Goal: Task Accomplishment & Management: Manage account settings

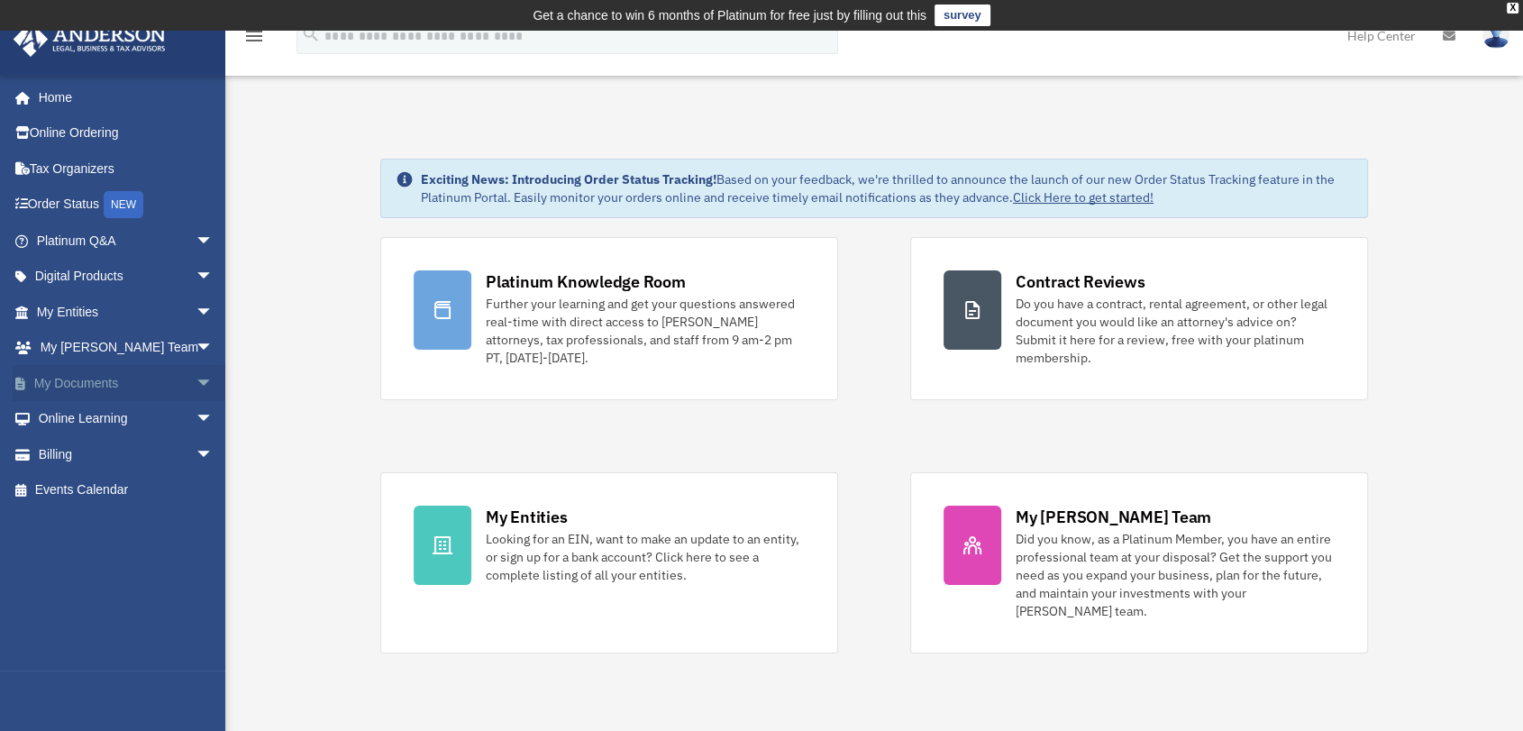
click at [130, 380] on link "My Documents arrow_drop_down" at bounding box center [127, 383] width 228 height 36
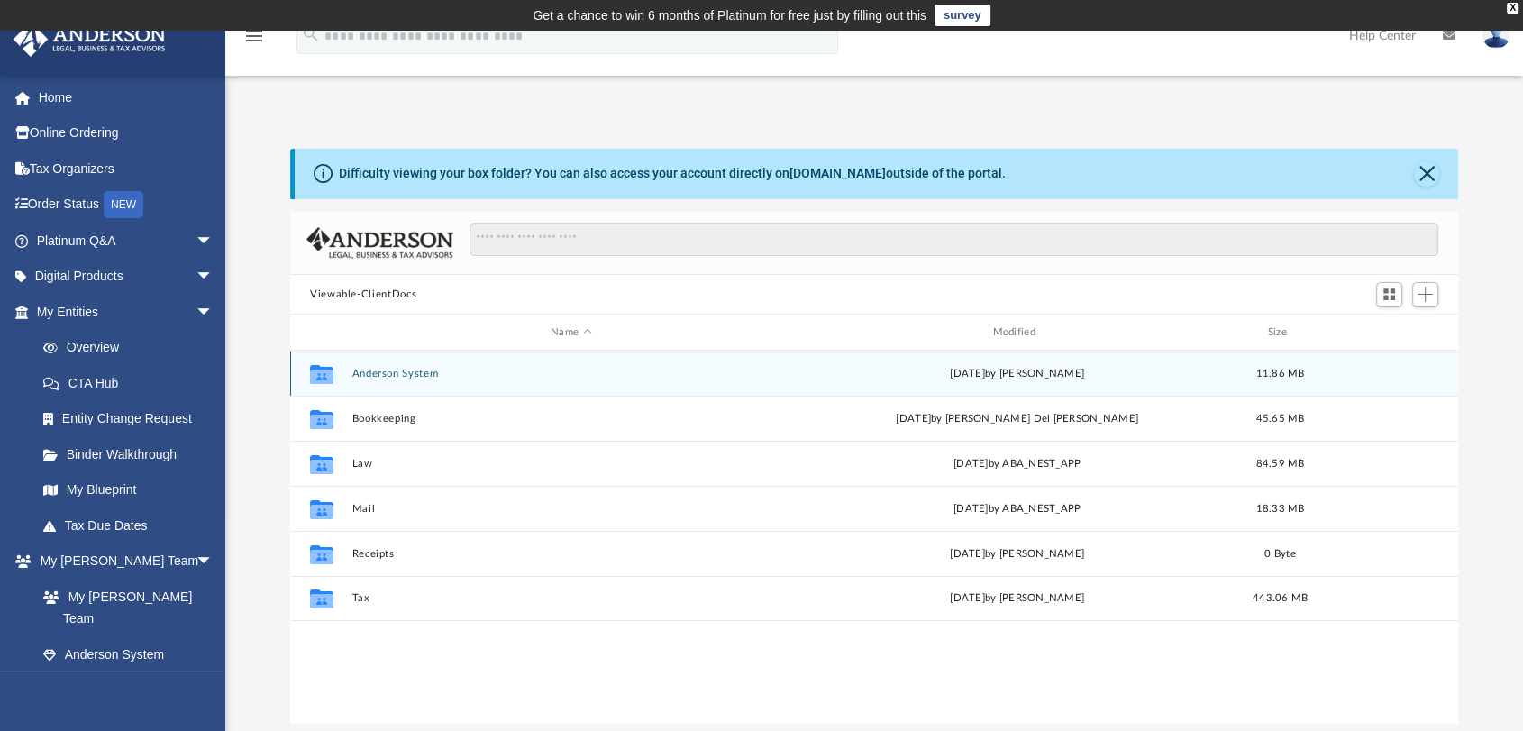
scroll to position [394, 1153]
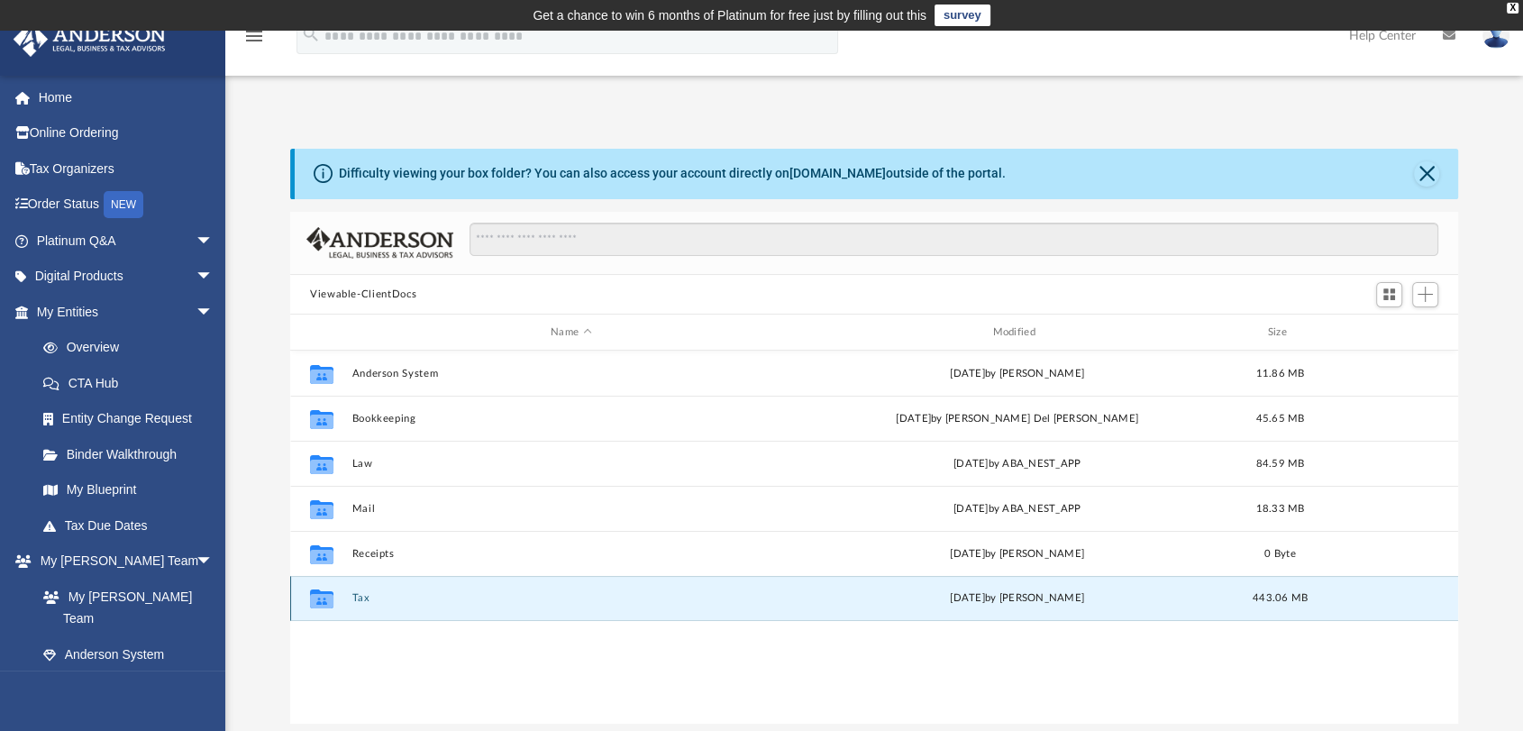
click at [363, 593] on button "Tax" at bounding box center [571, 599] width 438 height 12
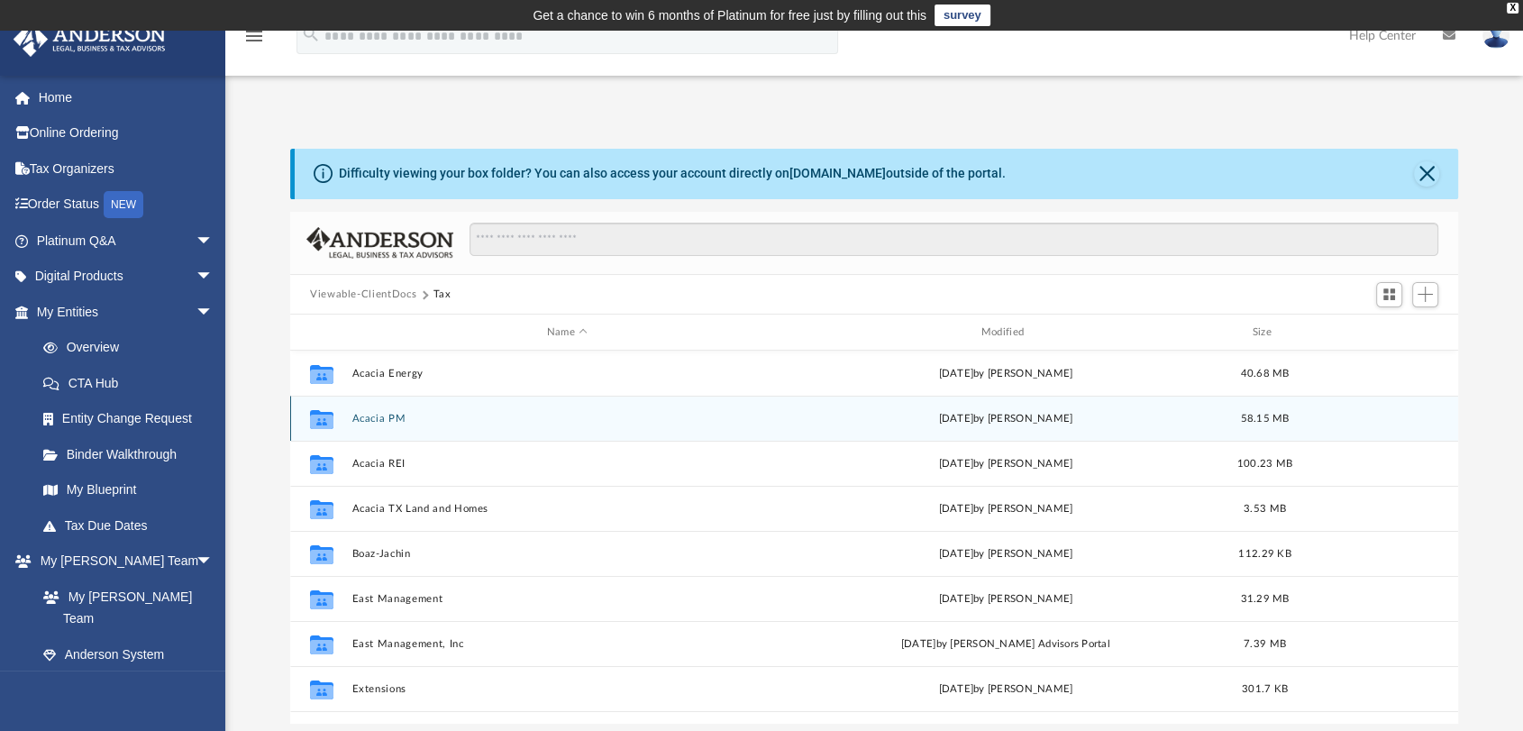
click at [369, 411] on div "Collaborated Folder Acacia PM [DATE] by [PERSON_NAME] 58.15 MB" at bounding box center [874, 418] width 1168 height 45
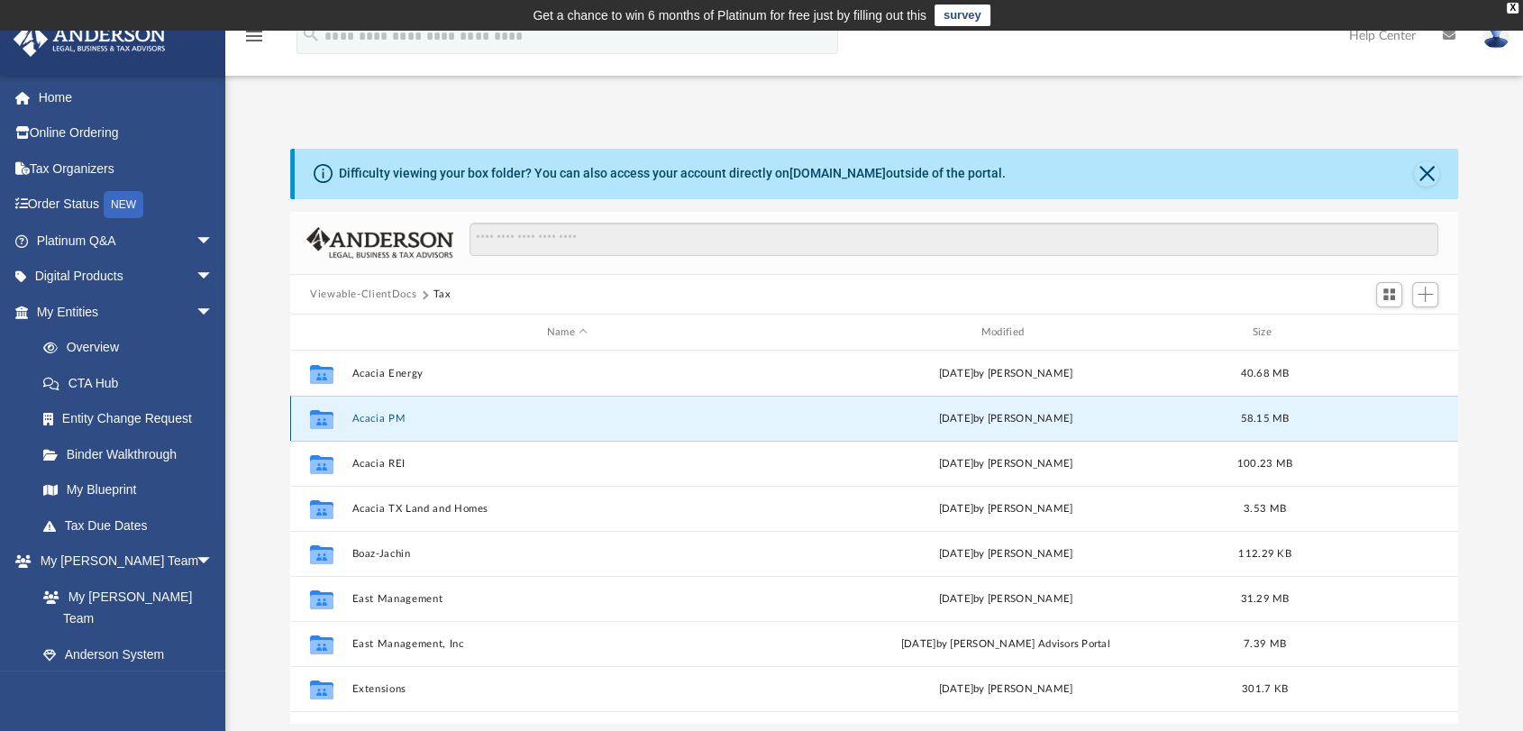
click at [373, 421] on button "Acacia PM" at bounding box center [567, 419] width 431 height 12
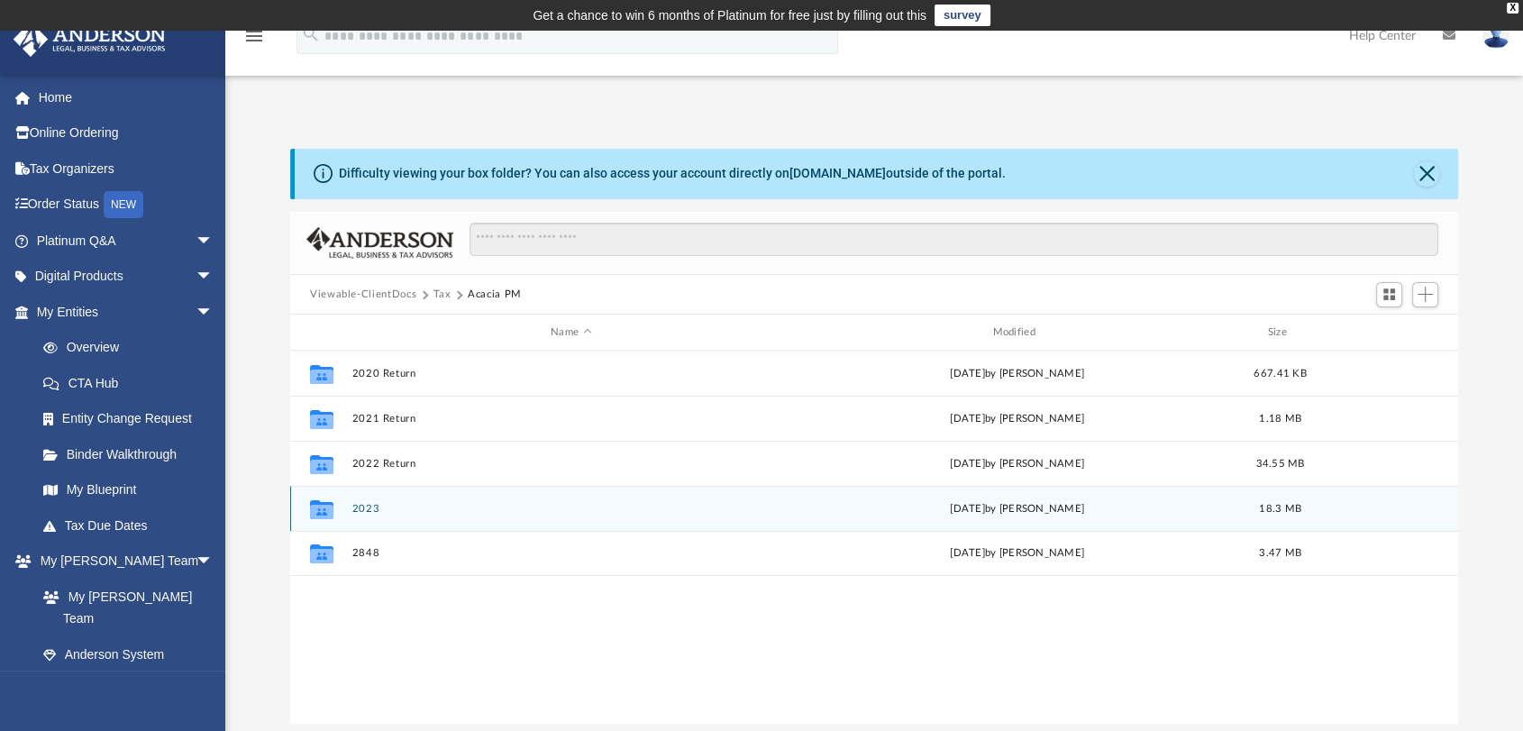
click at [360, 507] on button "2023" at bounding box center [571, 509] width 438 height 12
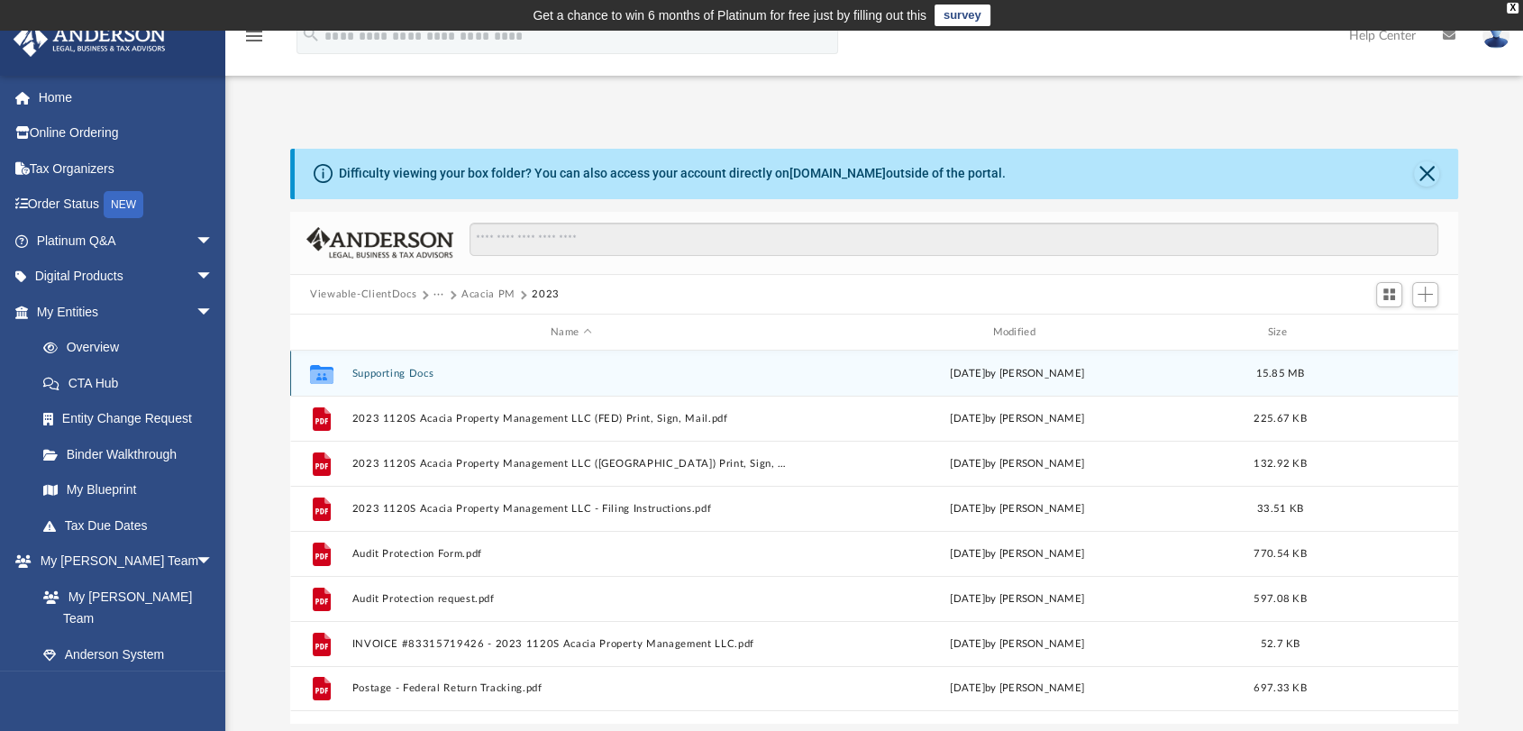
click at [413, 368] on button "Supporting Docs" at bounding box center [571, 374] width 438 height 12
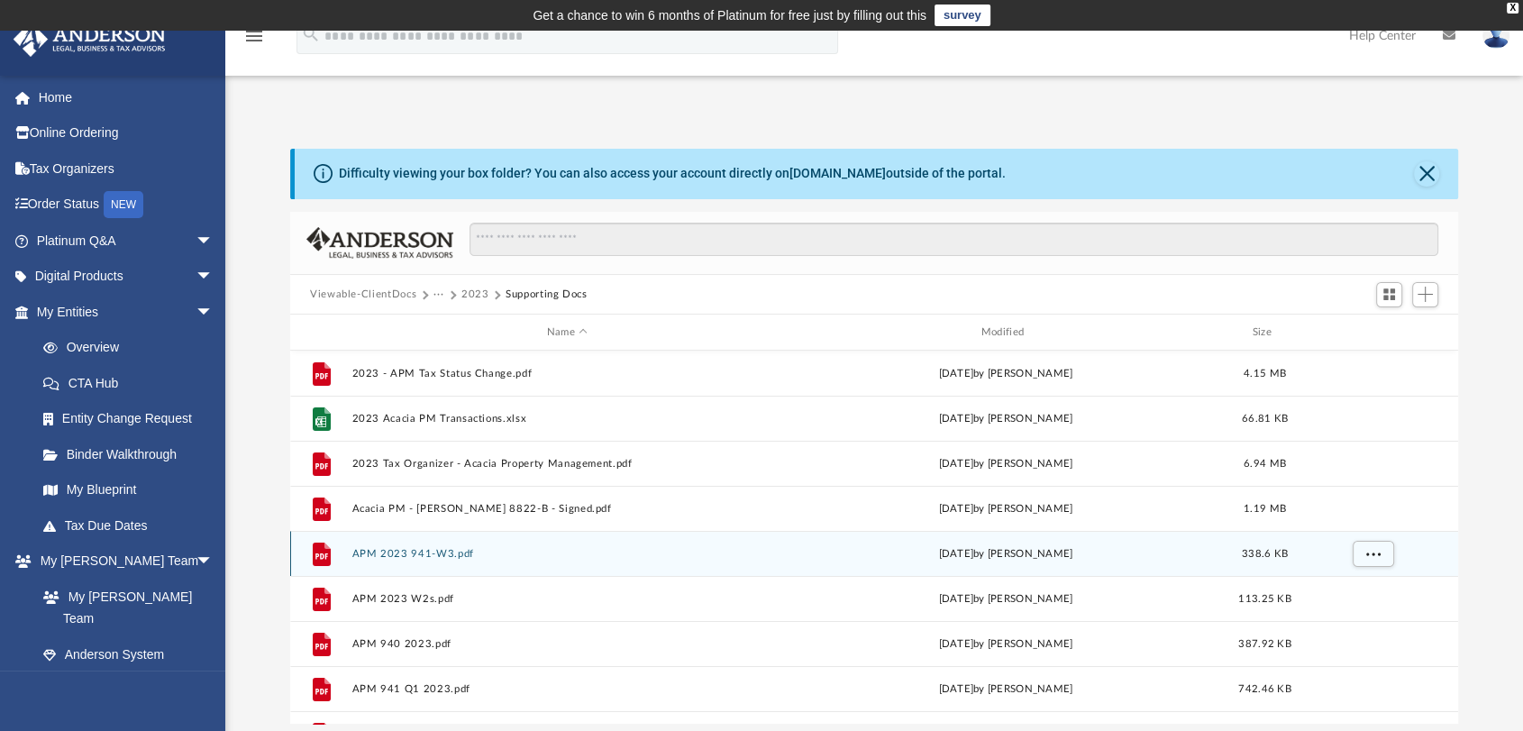
click at [409, 555] on button "APM 2023 941-W3.pdf" at bounding box center [567, 554] width 431 height 12
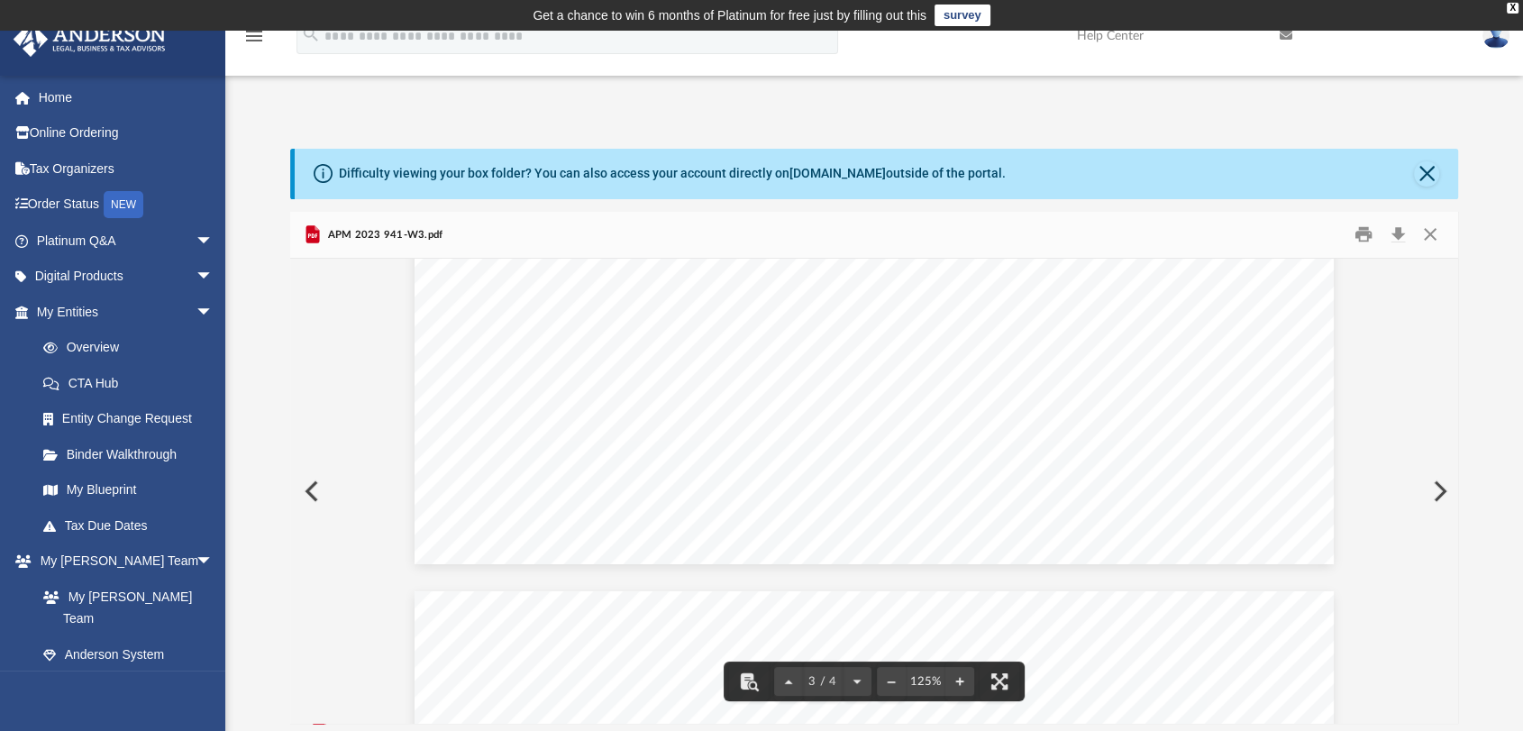
scroll to position [3099, 0]
click at [1436, 171] on button "Close" at bounding box center [1426, 173] width 25 height 25
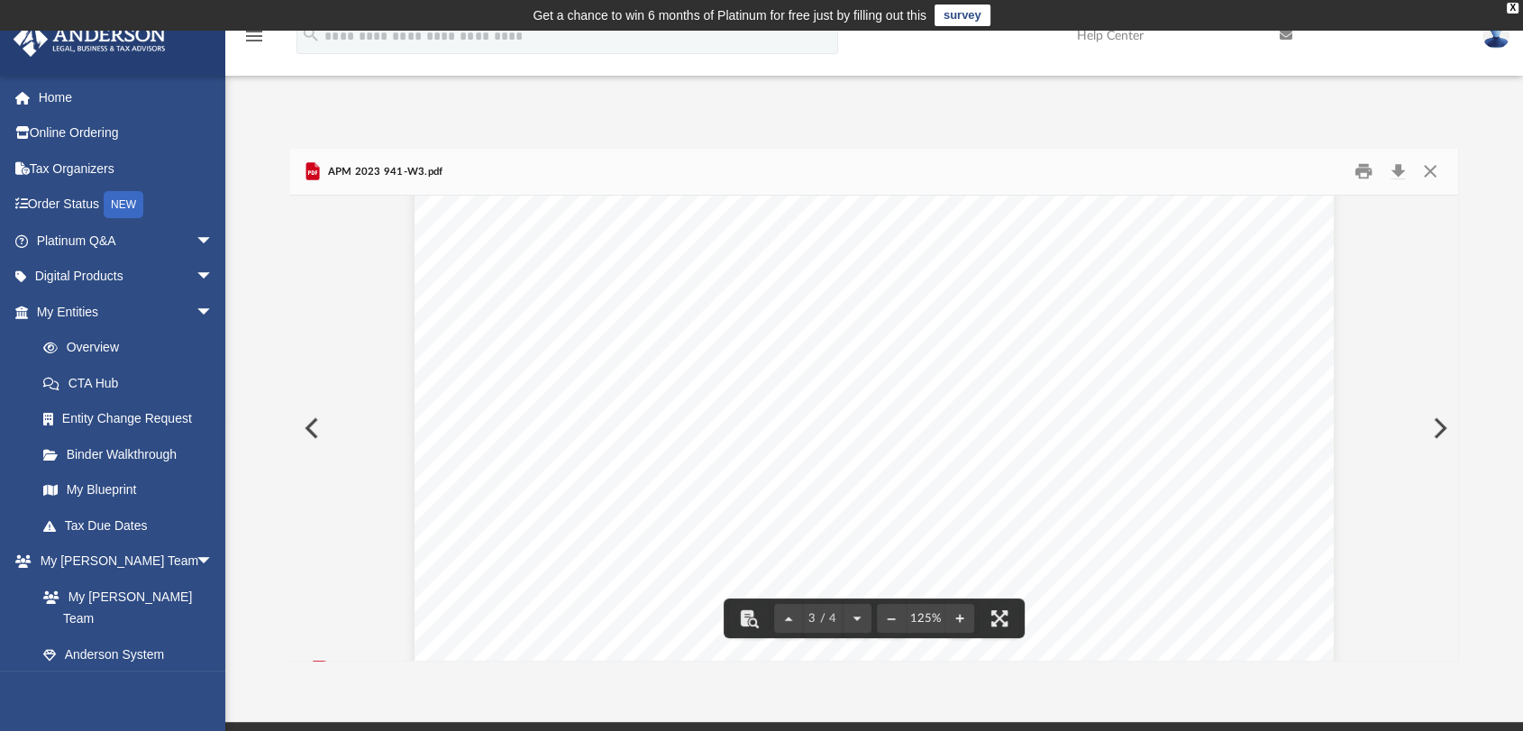
scroll to position [2598, 0]
drag, startPoint x: 1445, startPoint y: 452, endPoint x: 1470, endPoint y: 218, distance: 235.6
click at [1470, 218] on div "Difficulty viewing your box folder? You can also access your account directly o…" at bounding box center [874, 405] width 1298 height 513
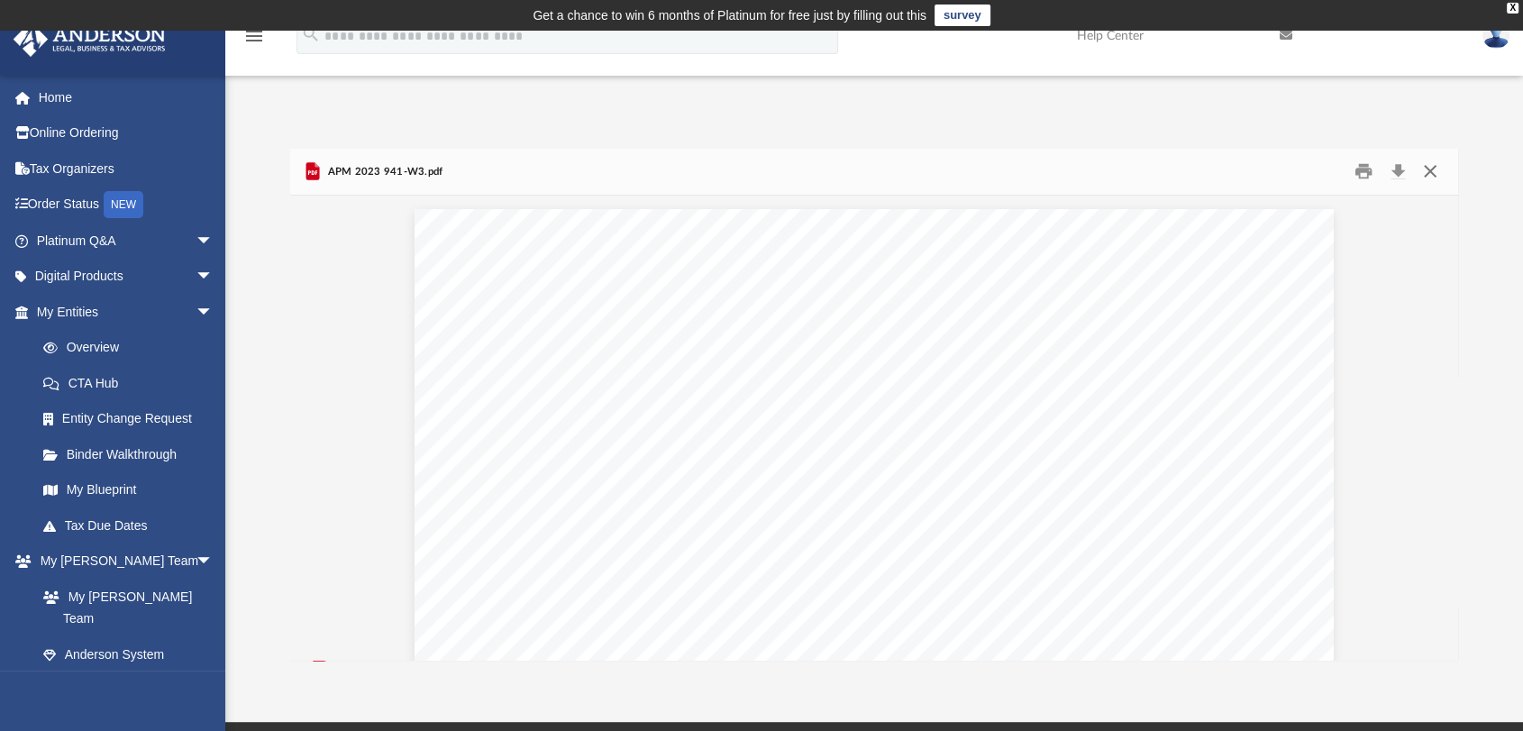
click at [1441, 174] on button "Close" at bounding box center [1430, 172] width 32 height 28
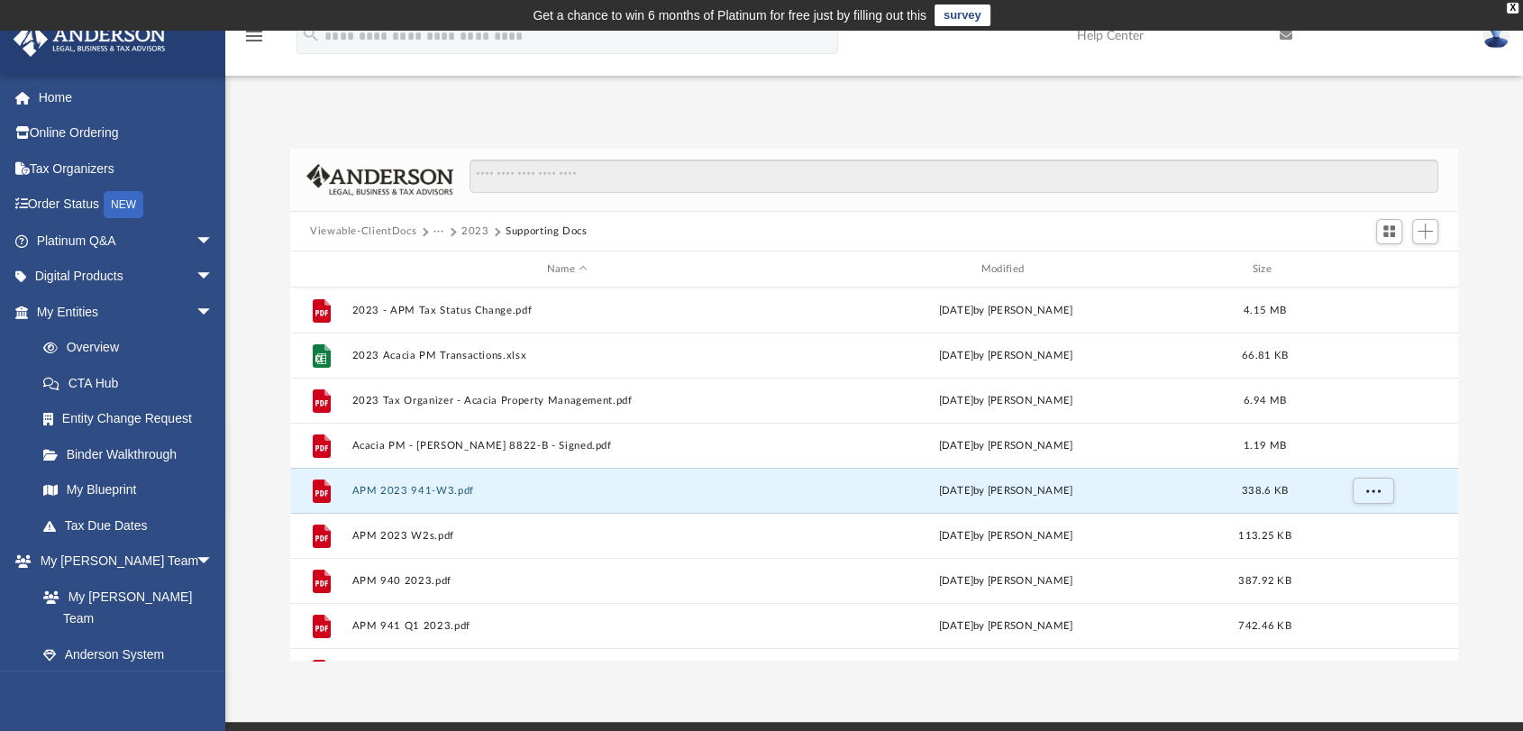
click at [474, 230] on button "2023" at bounding box center [475, 231] width 28 height 16
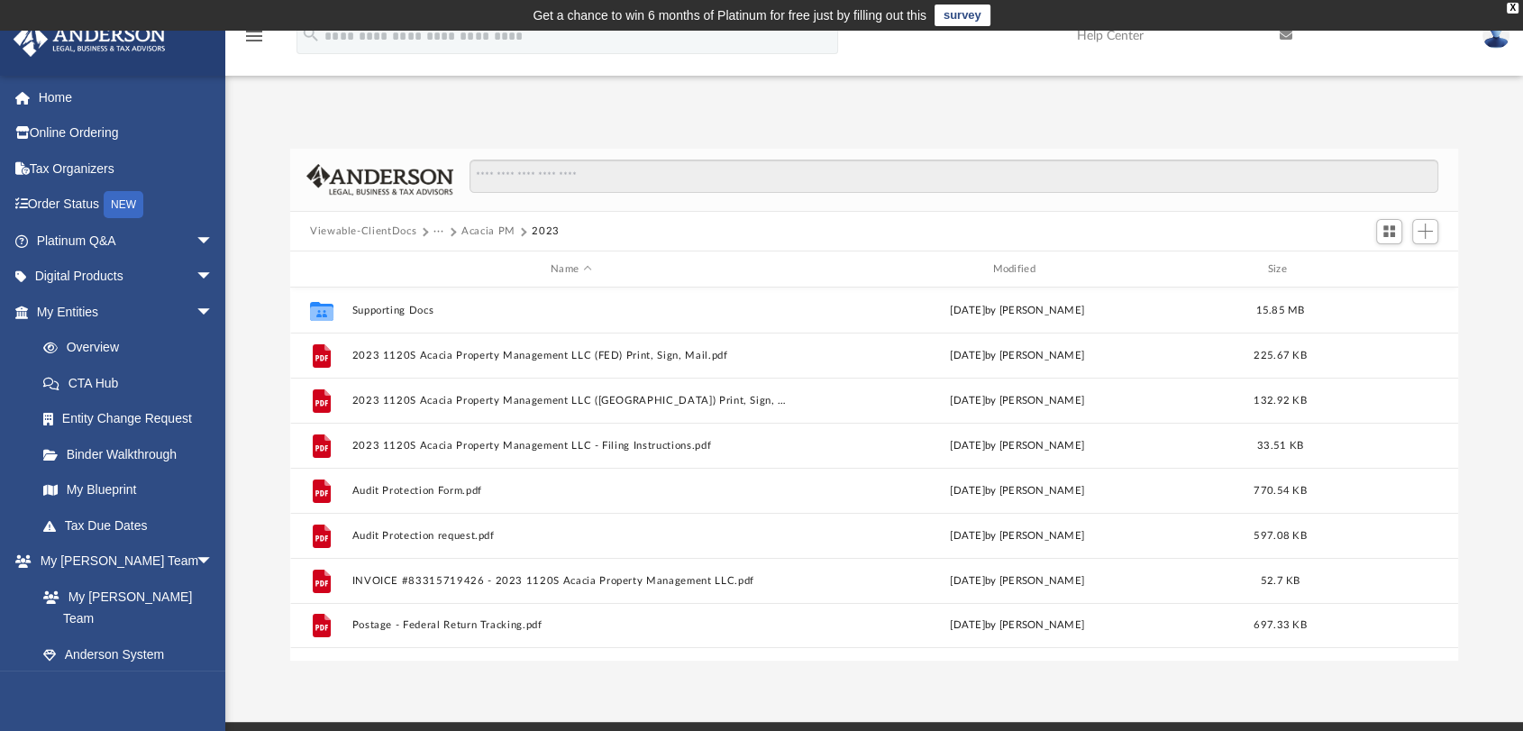
click at [473, 231] on button "Acacia PM" at bounding box center [488, 231] width 54 height 16
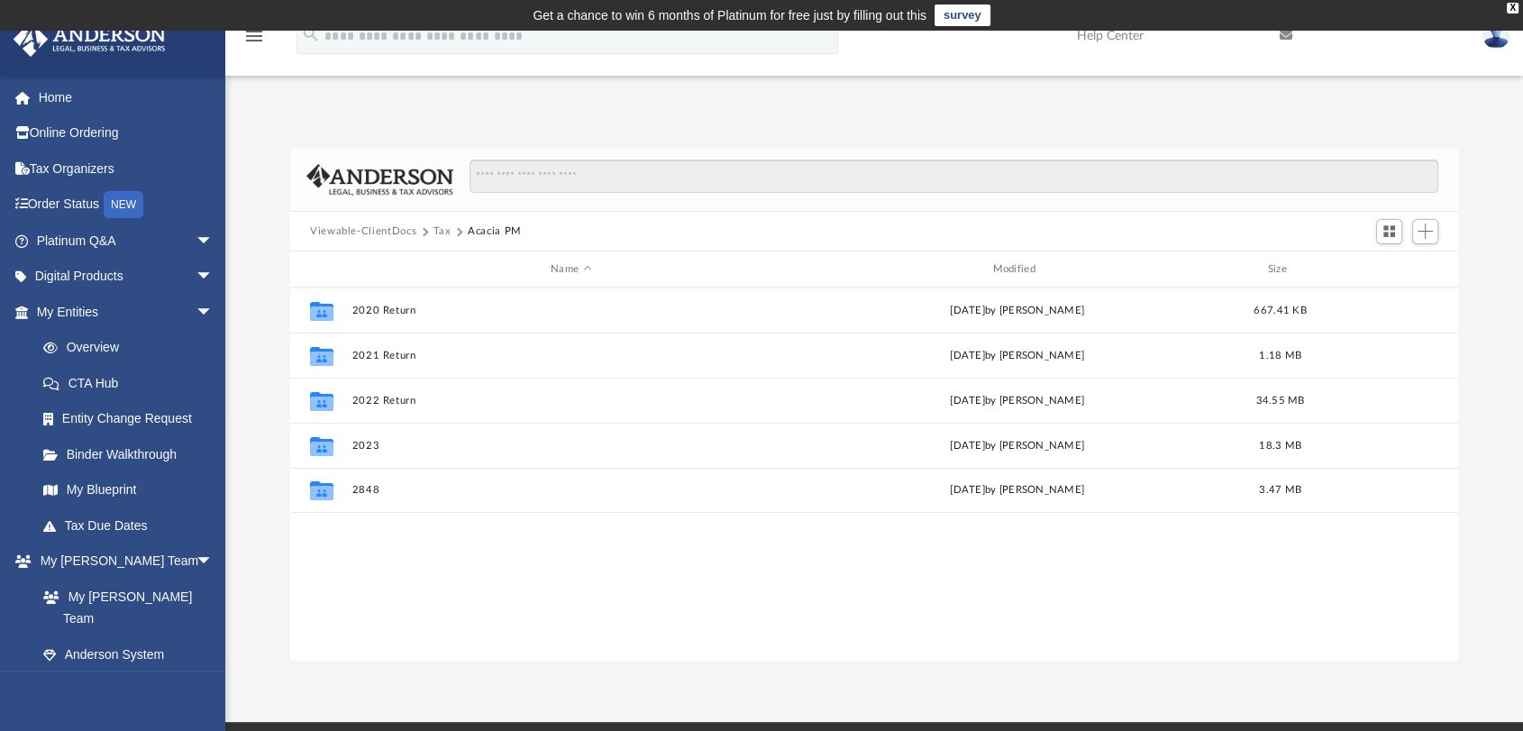
click at [442, 231] on button "Tax" at bounding box center [442, 231] width 18 height 16
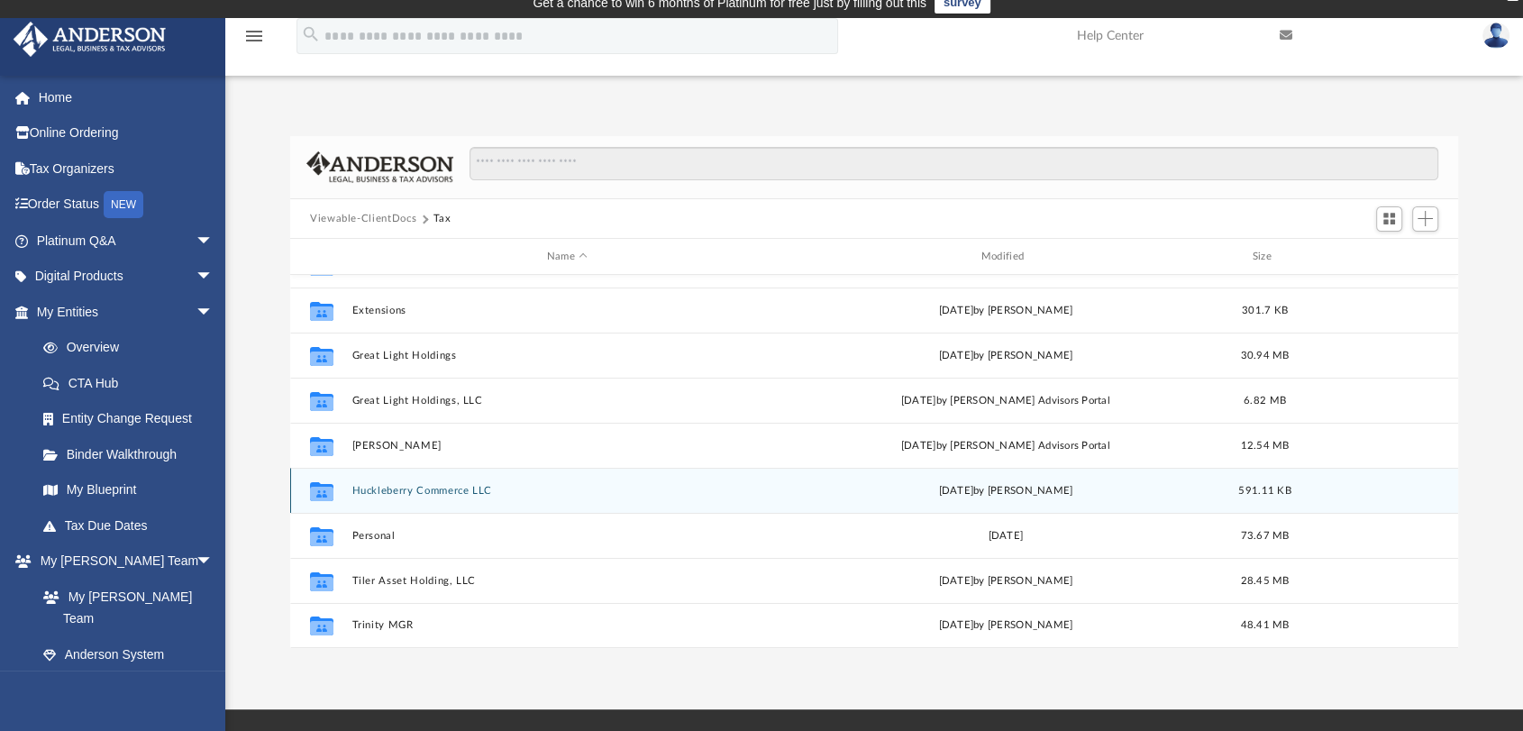
scroll to position [202, 0]
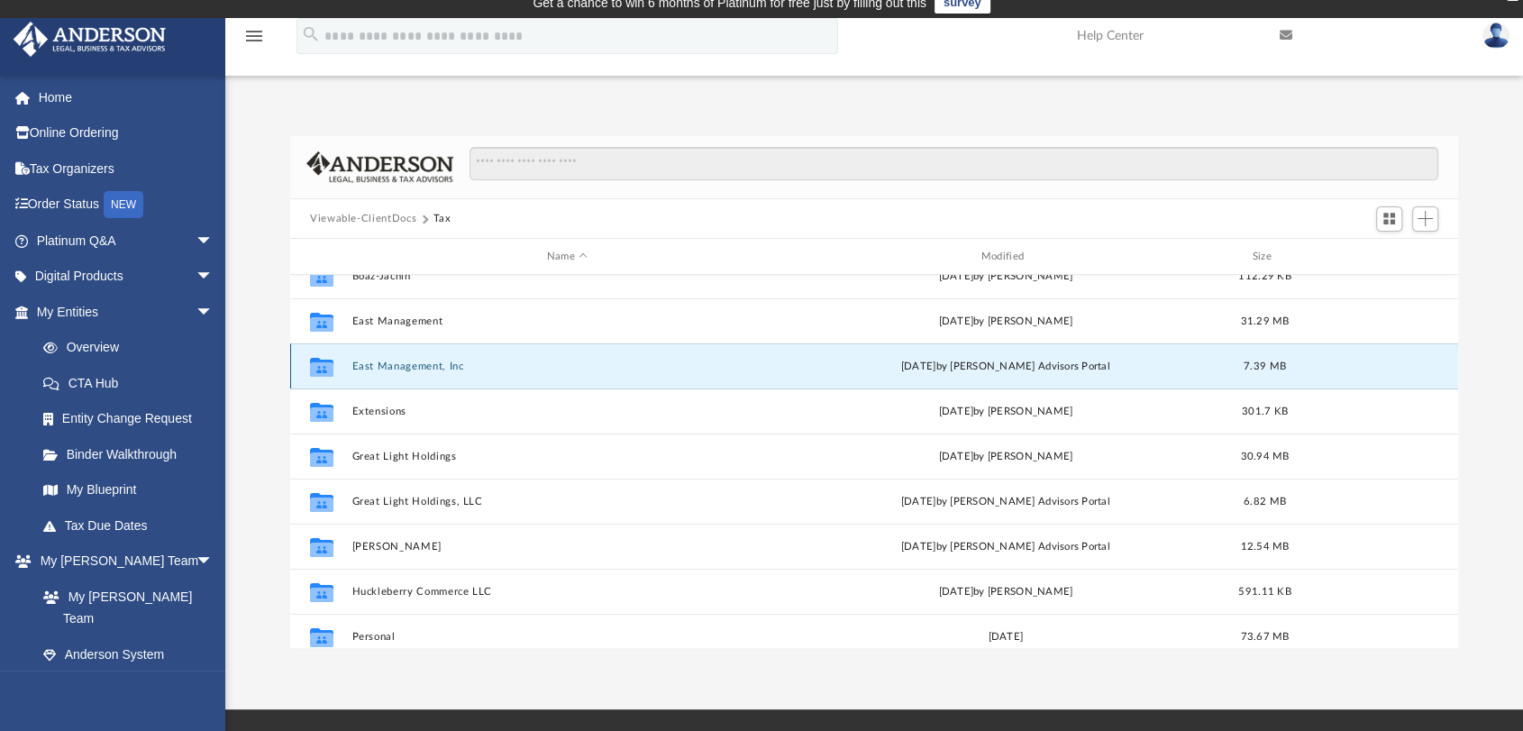
click at [410, 366] on button "East Management, Inc" at bounding box center [567, 366] width 431 height 12
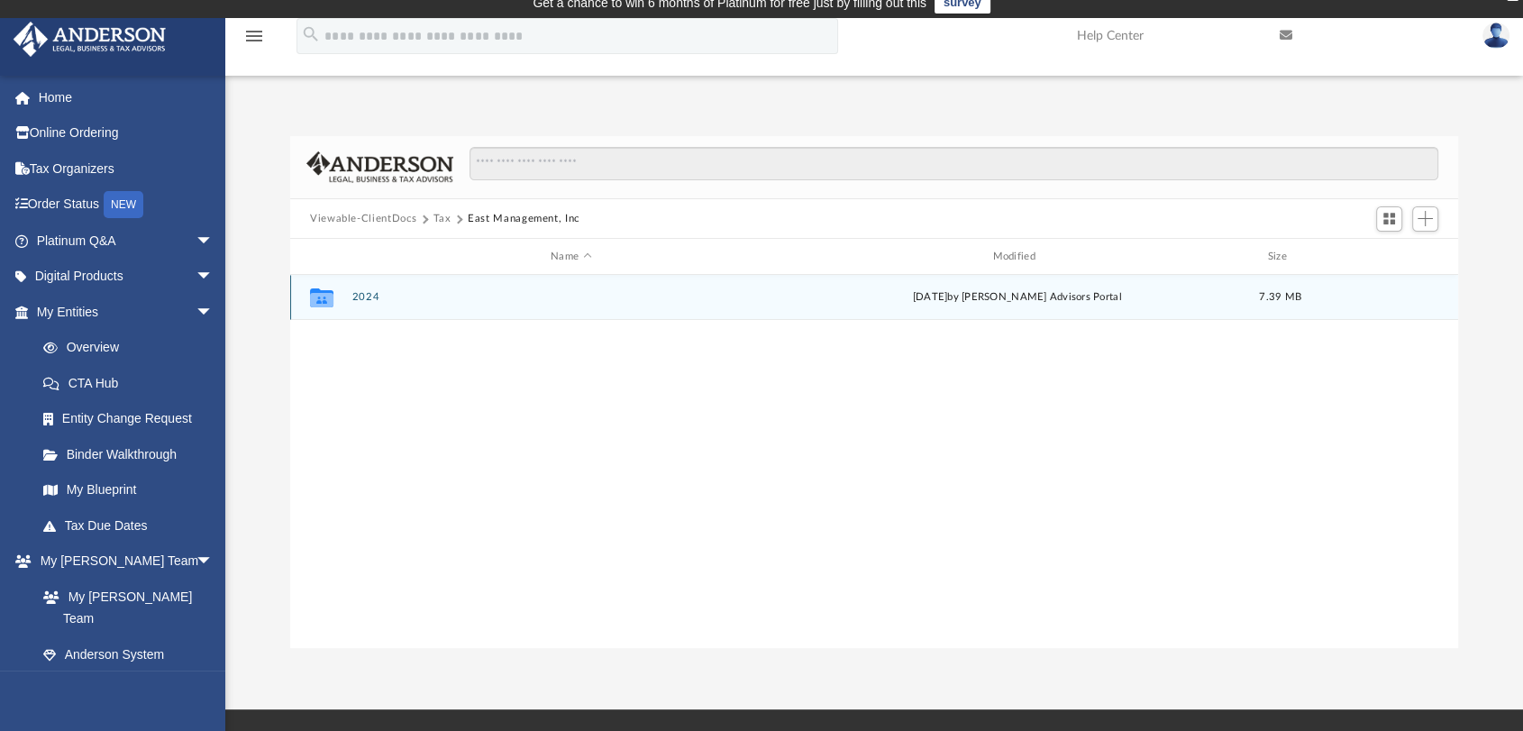
click at [362, 296] on button "2024" at bounding box center [571, 298] width 438 height 12
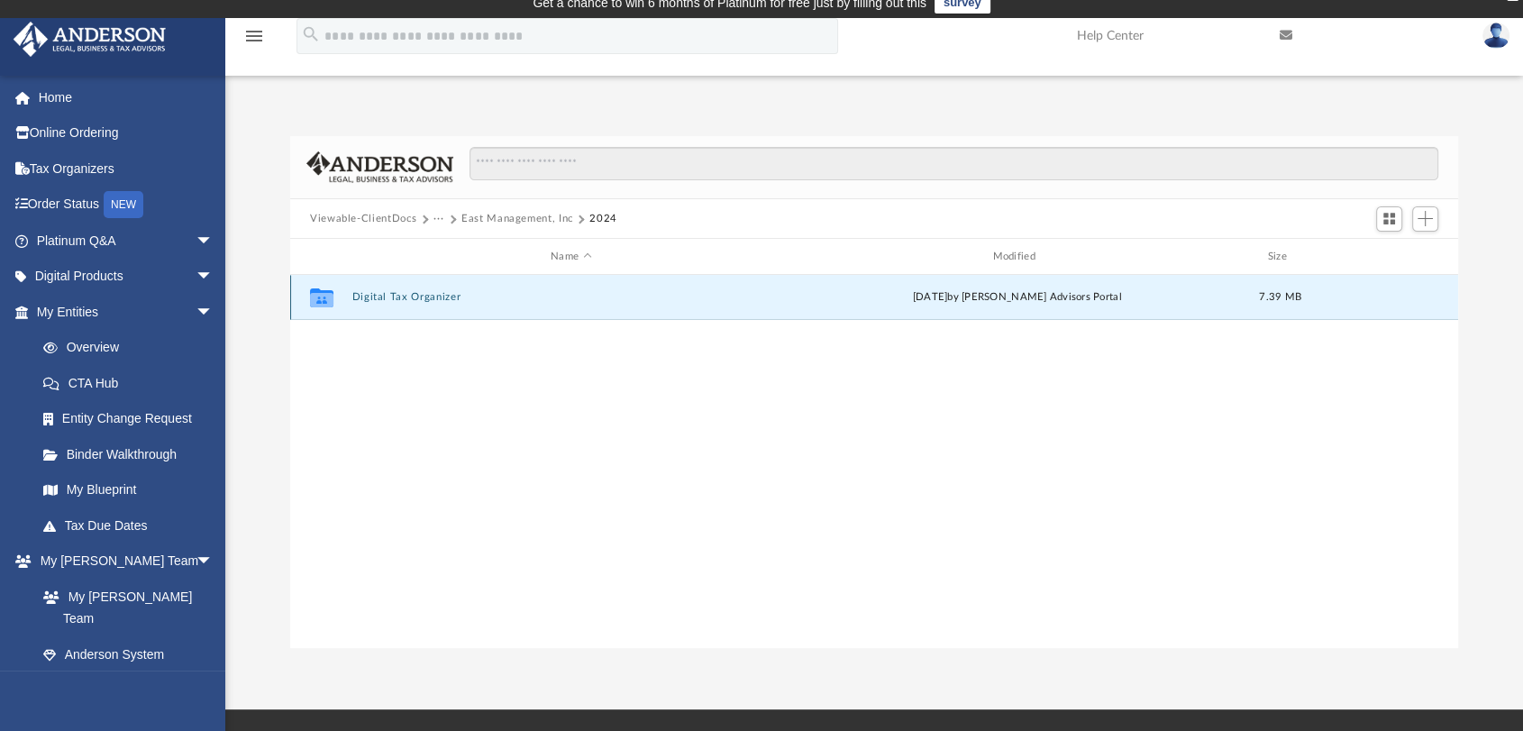
click at [362, 295] on button "Digital Tax Organizer" at bounding box center [571, 298] width 438 height 12
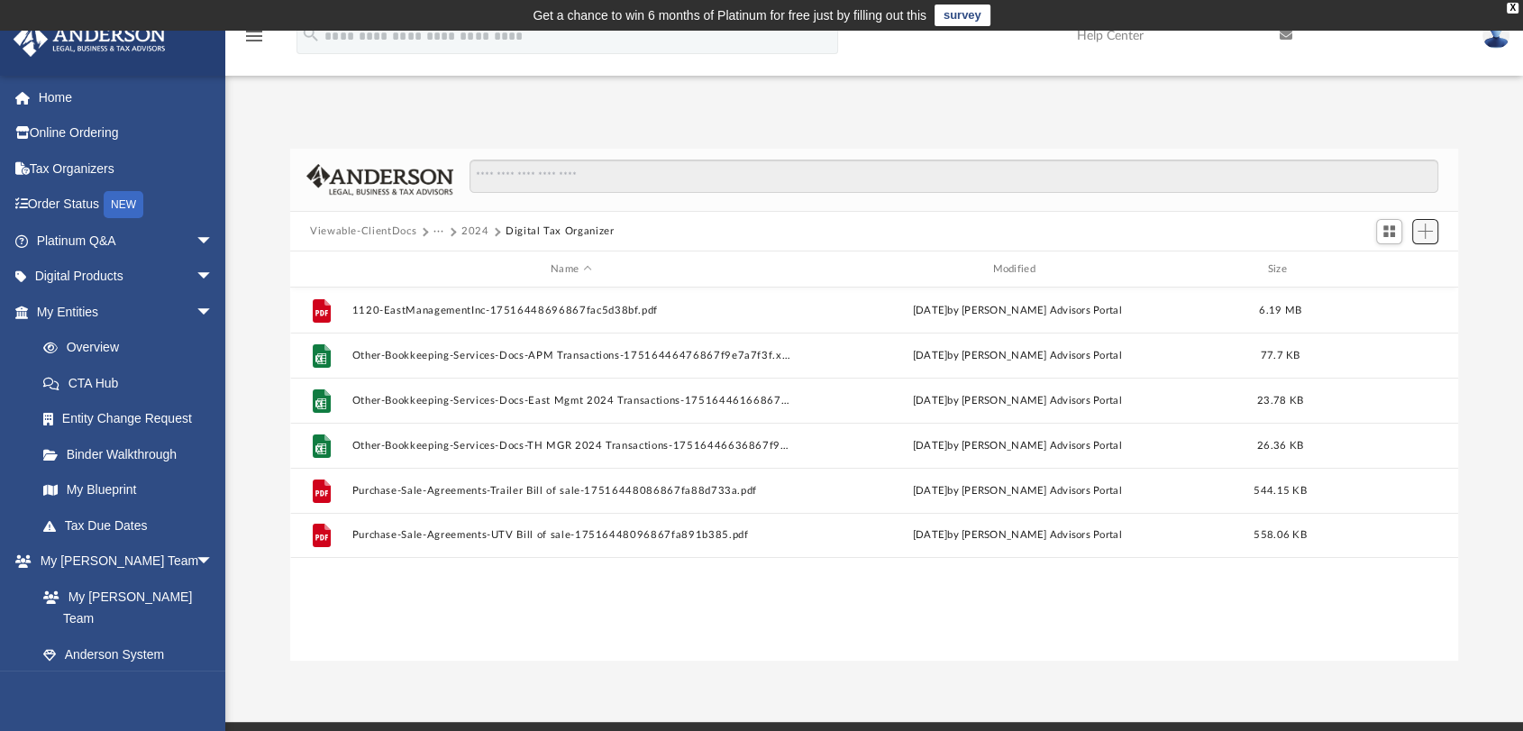
click at [1433, 233] on button "Add" at bounding box center [1425, 231] width 27 height 25
click at [1392, 269] on li "Upload" at bounding box center [1400, 267] width 58 height 19
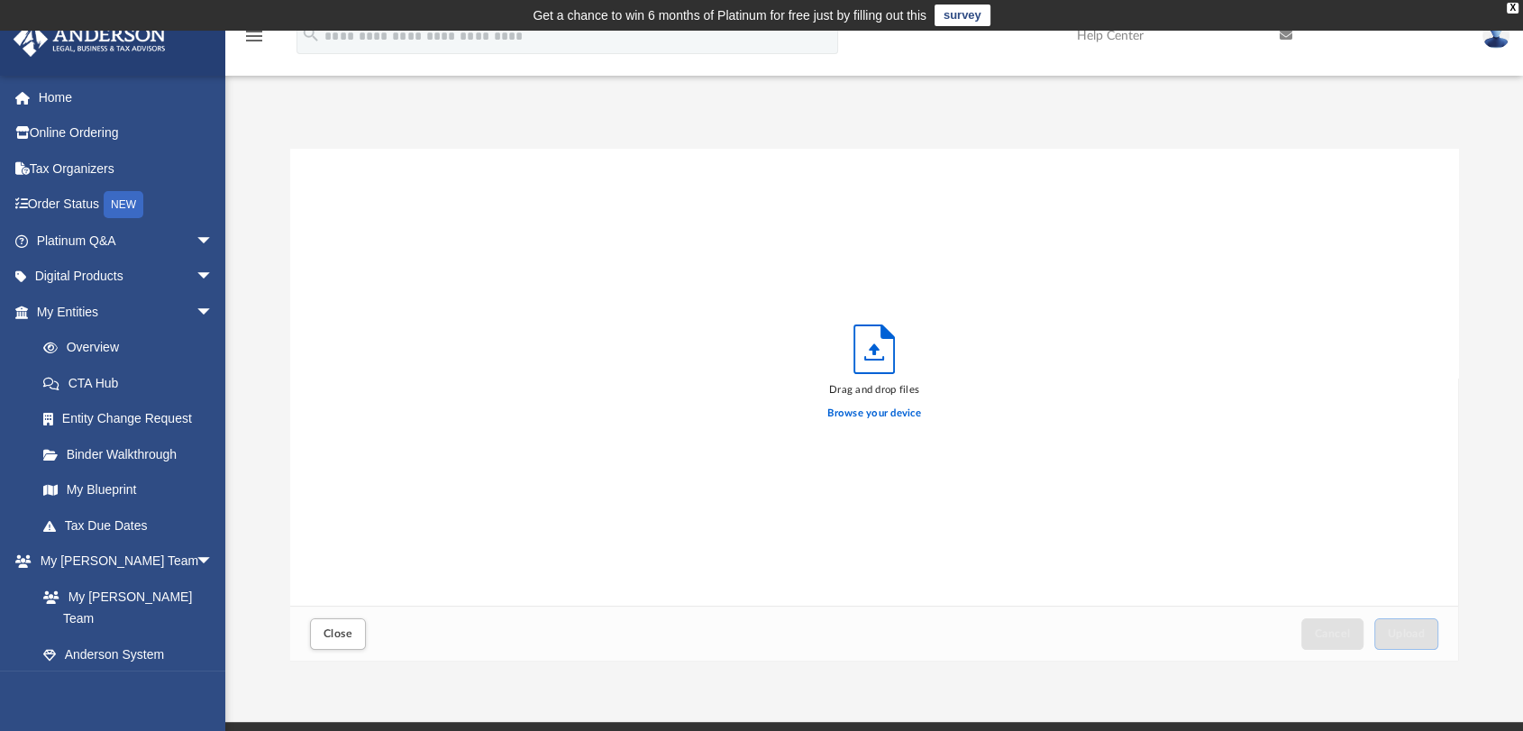
scroll to position [442, 1153]
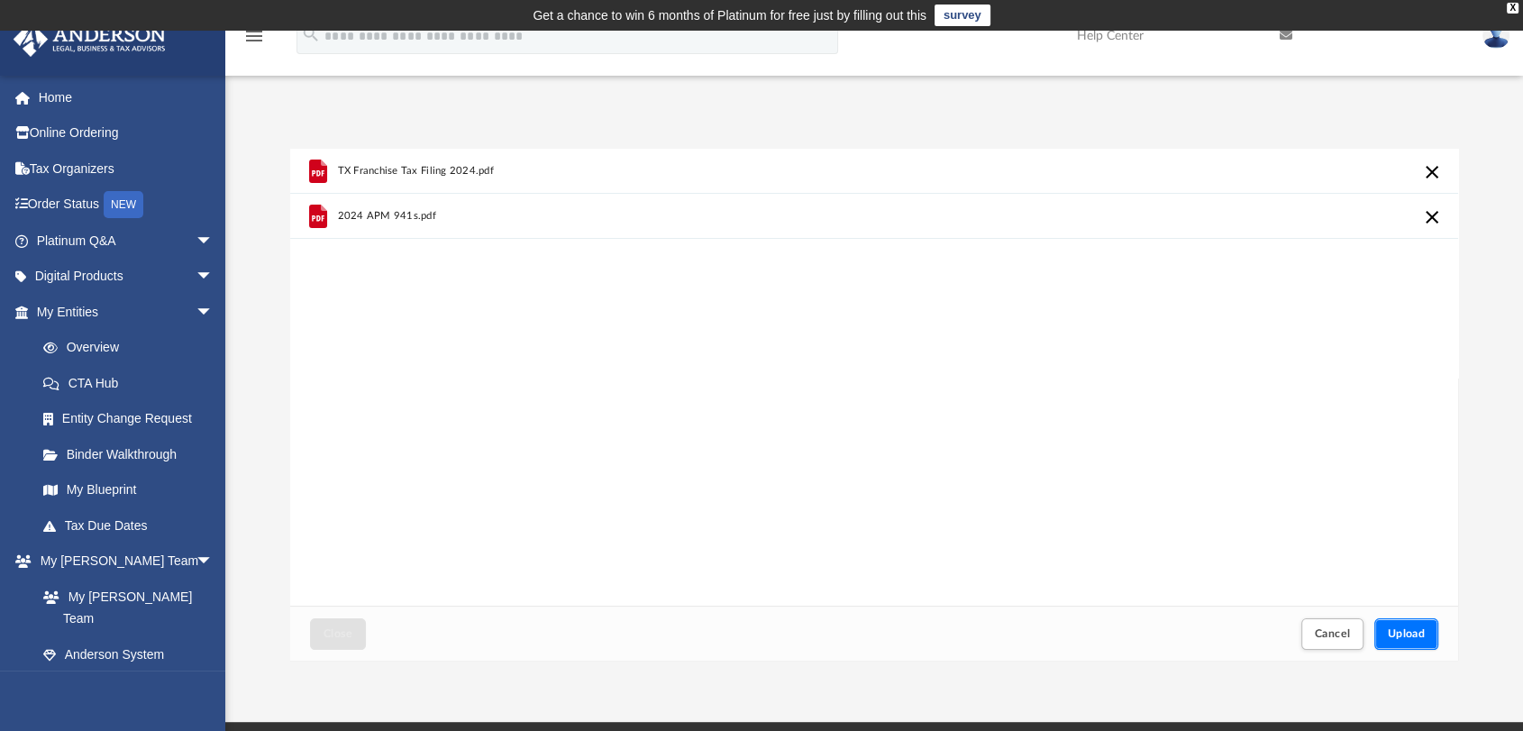
click at [1403, 629] on span "Upload" at bounding box center [1407, 633] width 38 height 11
